Goal: Transaction & Acquisition: Purchase product/service

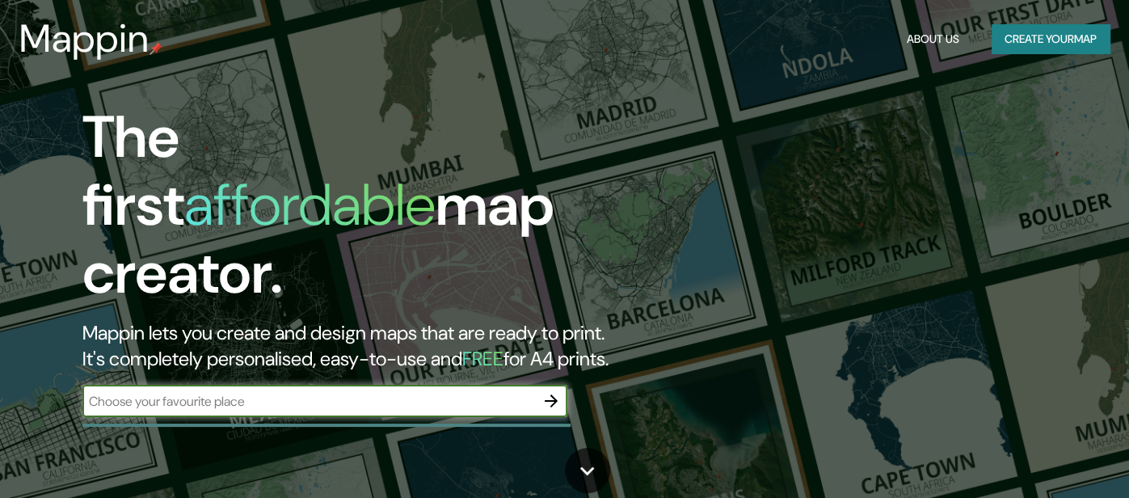
click at [1054, 43] on button "Create your map" at bounding box center [1051, 39] width 118 height 30
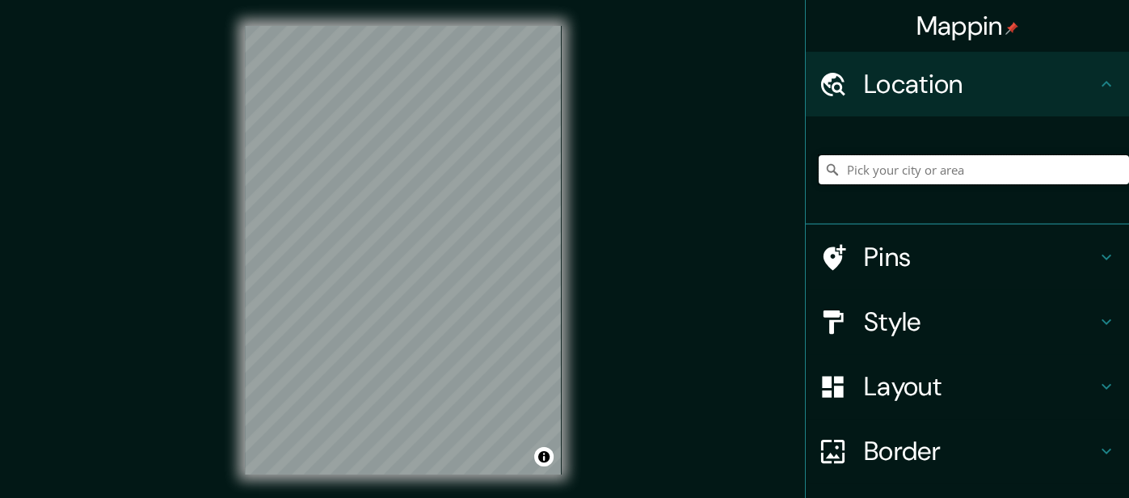
click at [933, 171] on input "Pick your city or area" at bounding box center [974, 169] width 310 height 29
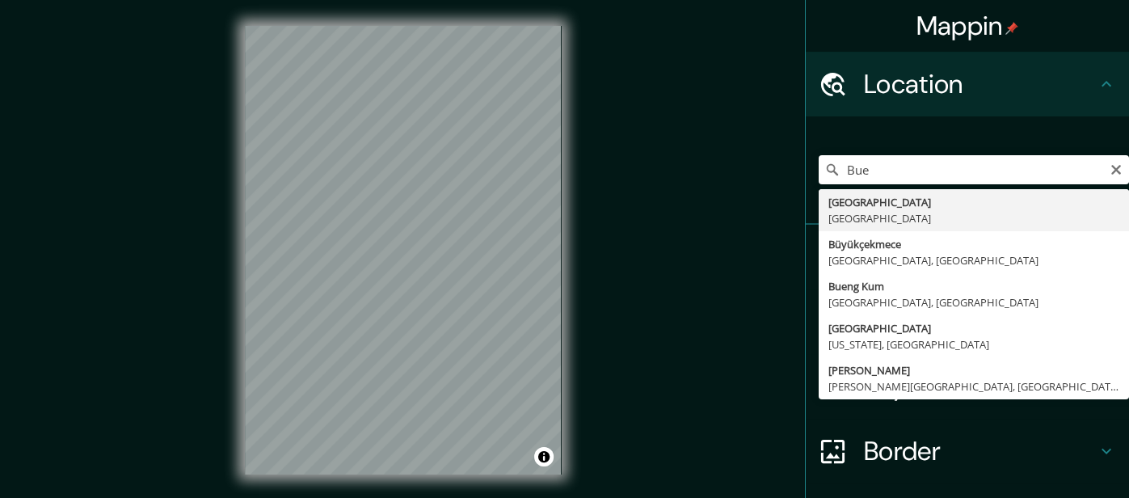
type input "[GEOGRAPHIC_DATA], [GEOGRAPHIC_DATA]"
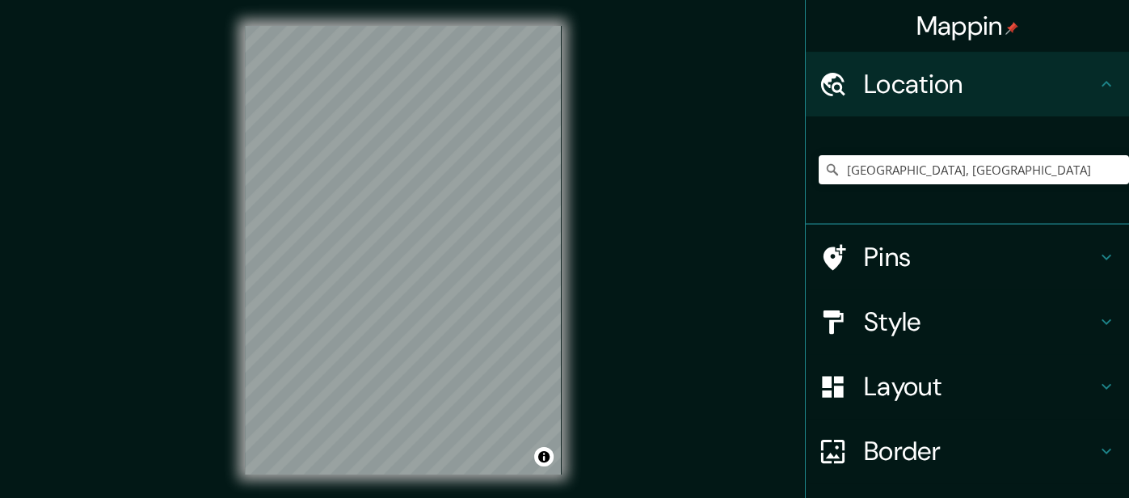
click at [874, 269] on h4 "Pins" at bounding box center [980, 257] width 233 height 32
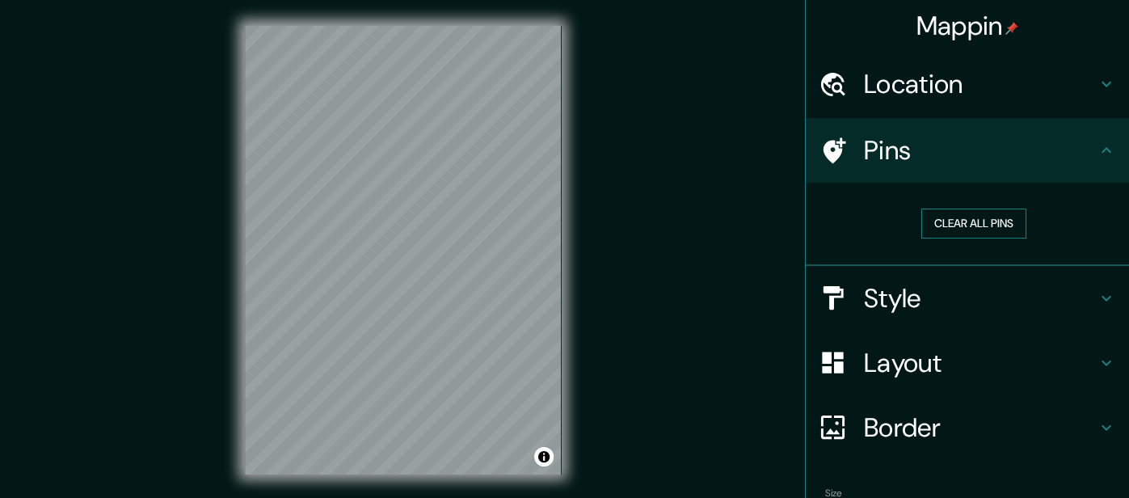
click at [933, 226] on button "Clear all pins" at bounding box center [973, 223] width 105 height 30
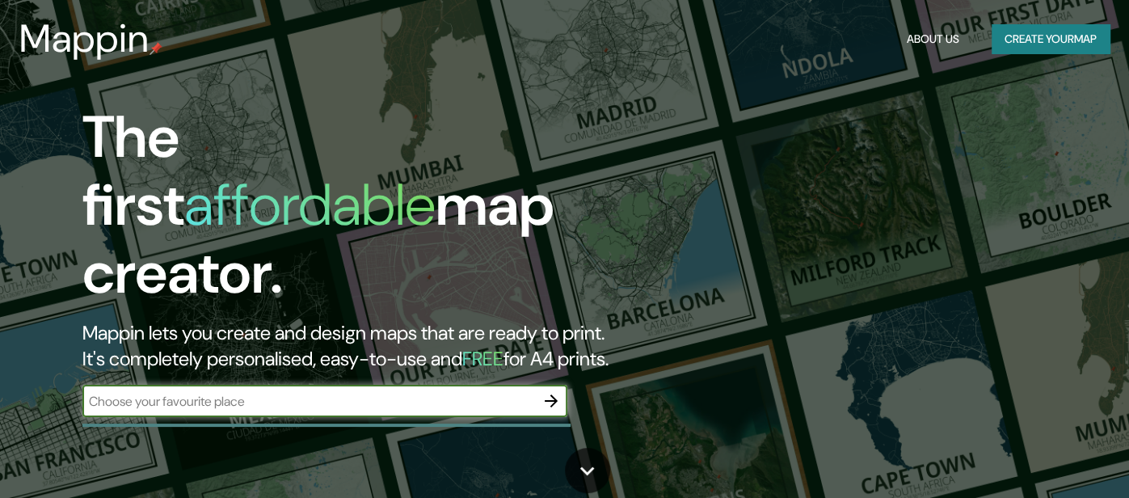
click at [1017, 48] on button "Create your map" at bounding box center [1051, 39] width 118 height 30
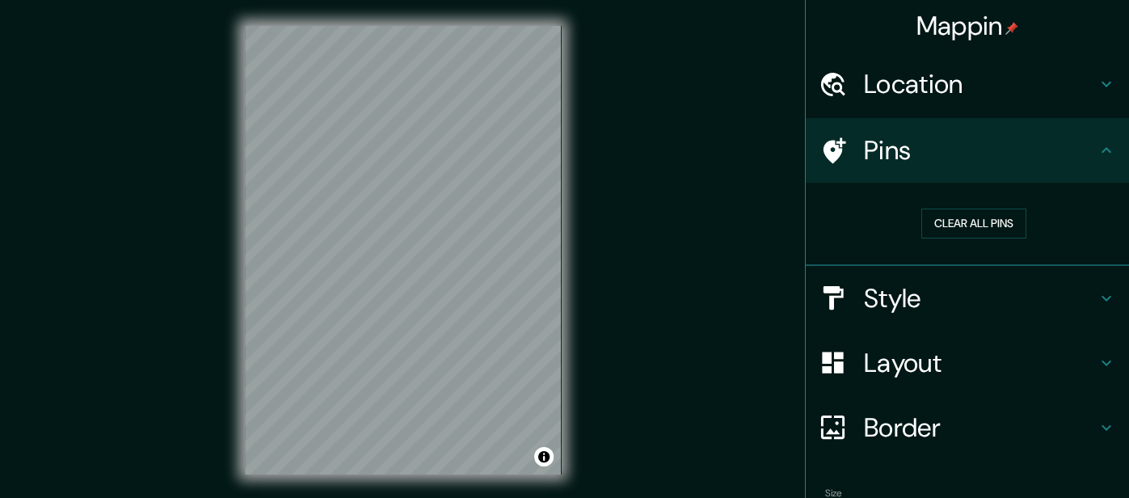
click at [1000, 72] on h4 "Location" at bounding box center [980, 84] width 233 height 32
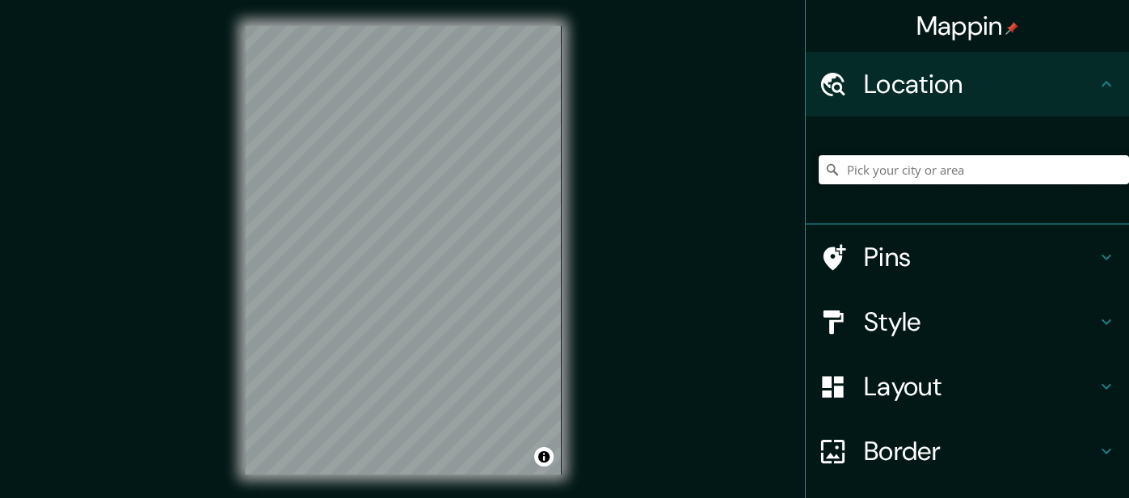
click at [906, 177] on input "Pick your city or area" at bounding box center [974, 169] width 310 height 29
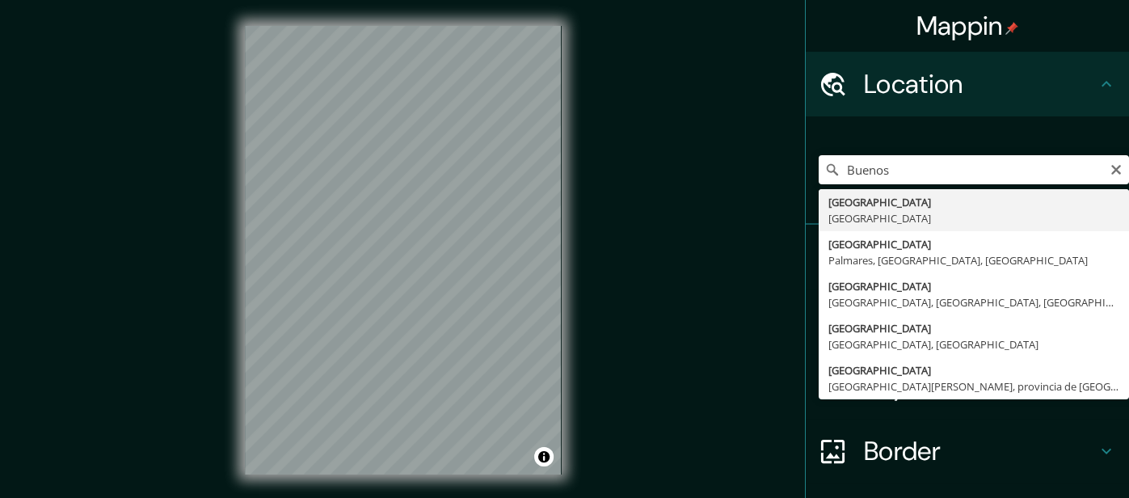
type input "[GEOGRAPHIC_DATA], [GEOGRAPHIC_DATA]"
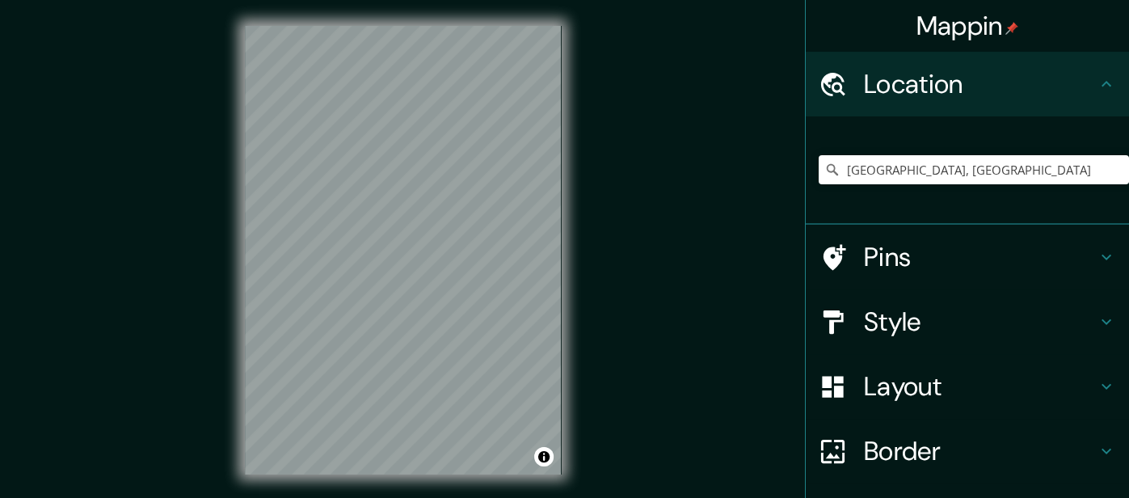
click at [886, 262] on h4 "Pins" at bounding box center [980, 257] width 233 height 32
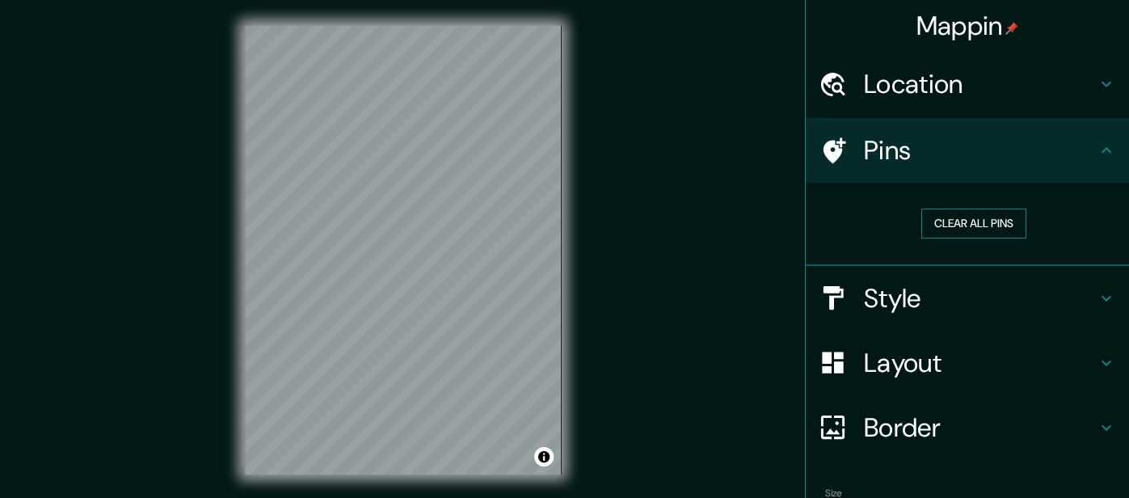
click at [938, 219] on button "Clear all pins" at bounding box center [973, 223] width 105 height 30
click at [940, 216] on button "Clear all pins" at bounding box center [973, 223] width 105 height 30
click at [1063, 149] on h4 "Pins" at bounding box center [980, 150] width 233 height 32
click at [1100, 151] on icon at bounding box center [1106, 150] width 19 height 19
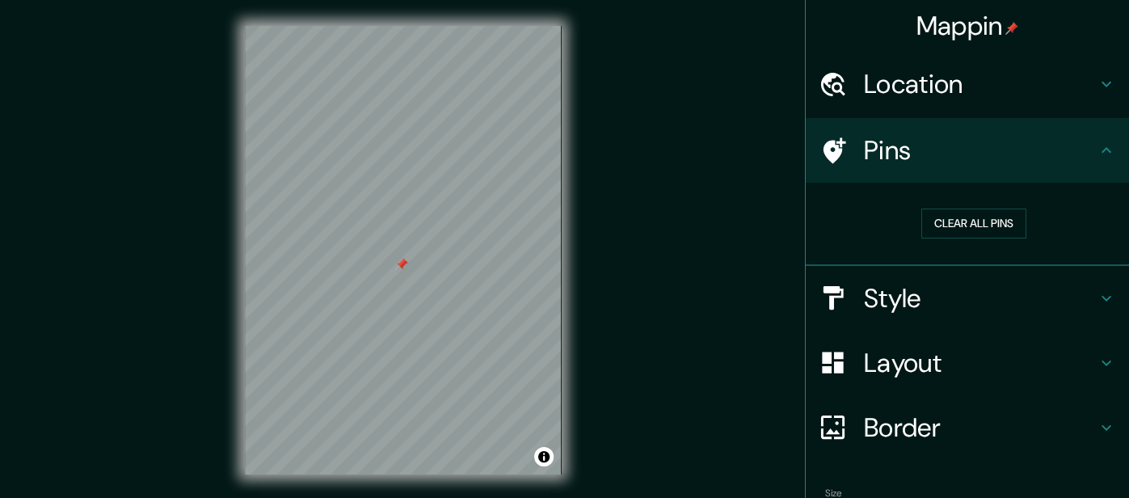
click at [726, 292] on div "Mappin Location [GEOGRAPHIC_DATA], [GEOGRAPHIC_DATA] Pins Clear all pins Style …" at bounding box center [564, 262] width 1129 height 525
click at [205, 359] on div "Mappin Location [GEOGRAPHIC_DATA], [GEOGRAPHIC_DATA] Pins Clear all pins Style …" at bounding box center [564, 262] width 1129 height 525
